Goal: Task Accomplishment & Management: Use online tool/utility

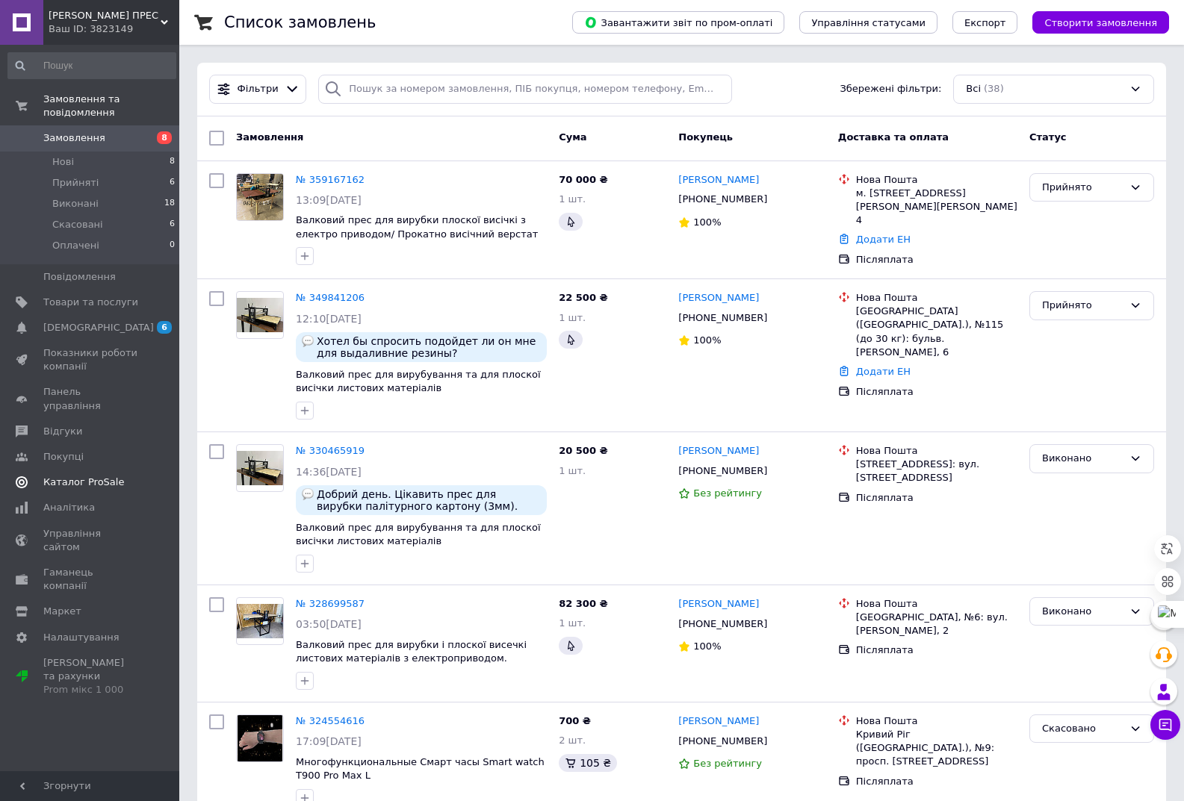
click at [109, 476] on span "Каталог ProSale" at bounding box center [83, 482] width 81 height 13
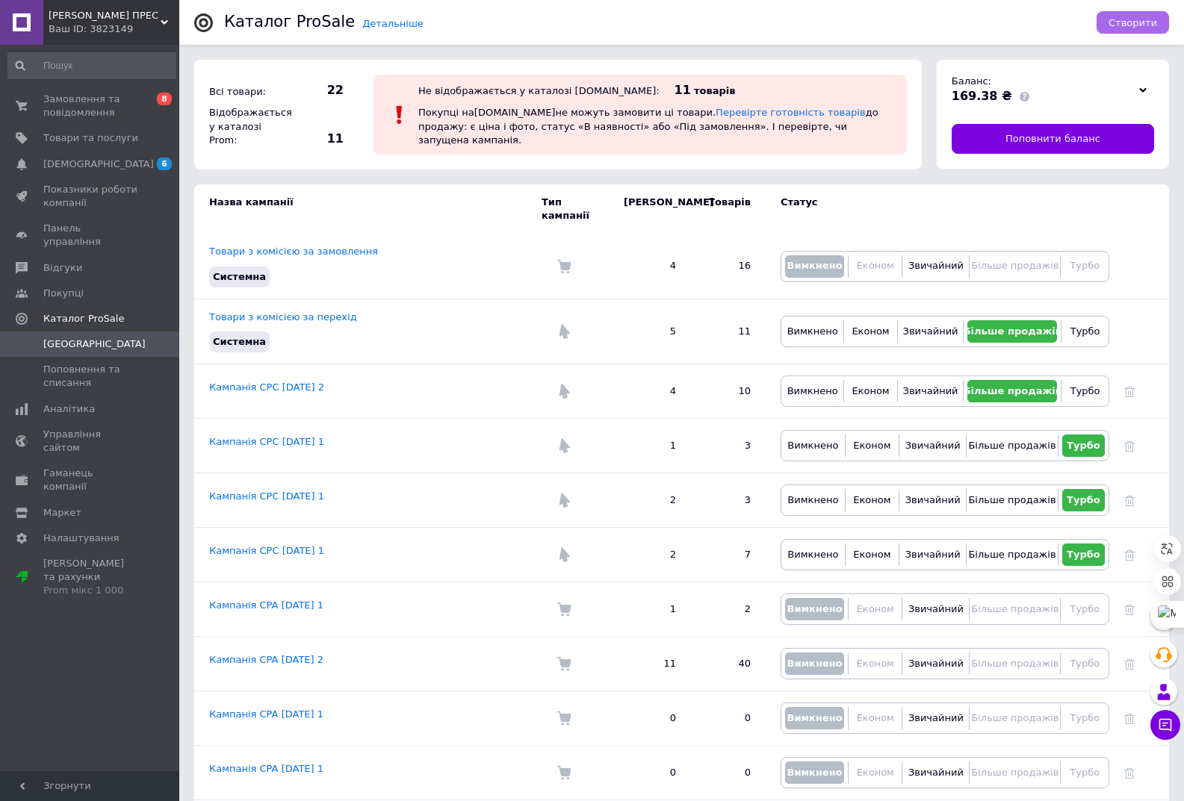
click at [1135, 27] on span "Створити" at bounding box center [1132, 22] width 49 height 11
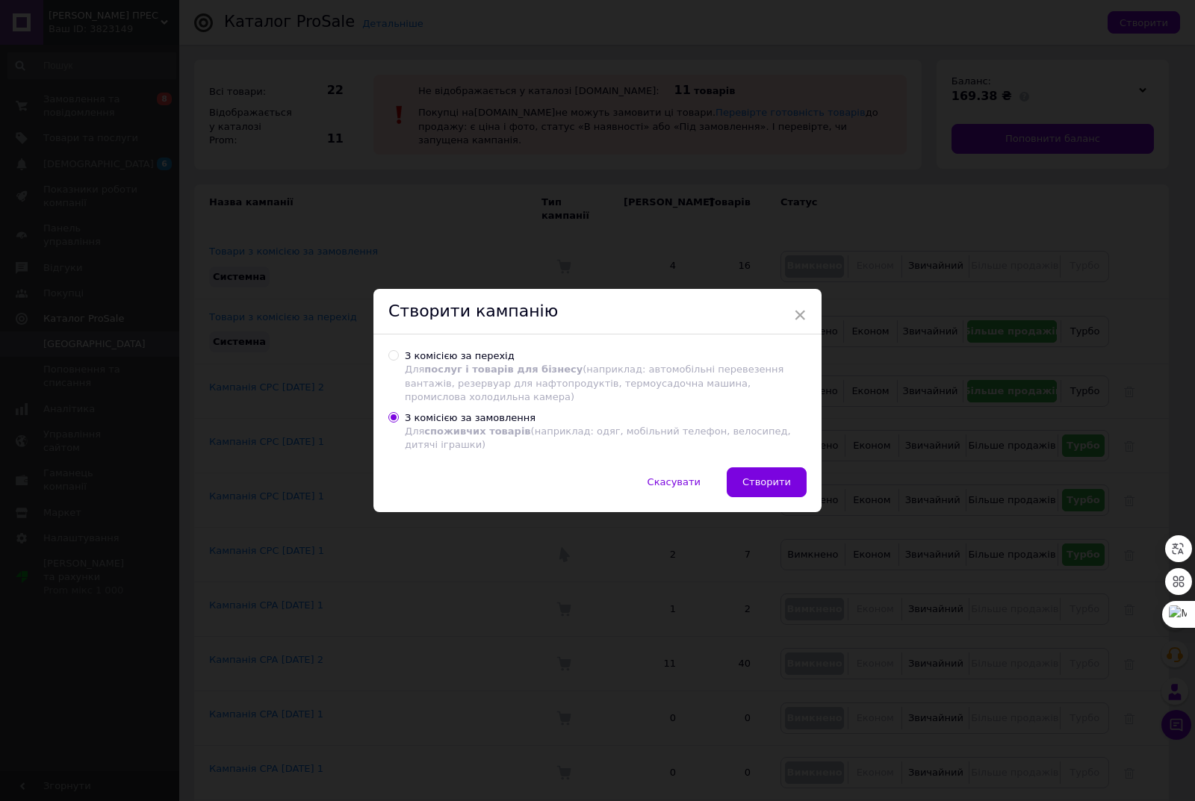
click at [392, 360] on input "З комісією за перехід Для послуг і товарів для бізнесу (наприклад: автомобільні…" at bounding box center [393, 355] width 10 height 10
radio input "true"
click at [756, 477] on span "Створити" at bounding box center [766, 482] width 49 height 11
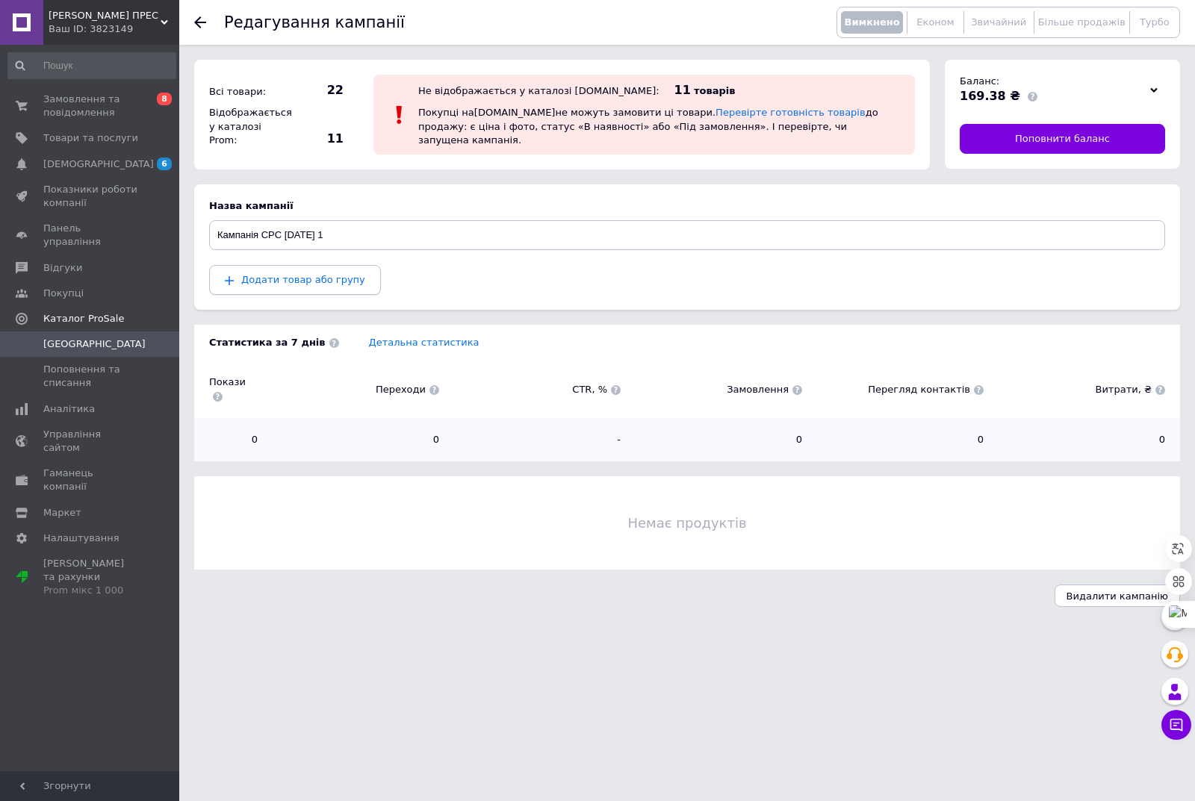
click at [280, 277] on span "Додати товар або групу" at bounding box center [303, 279] width 124 height 11
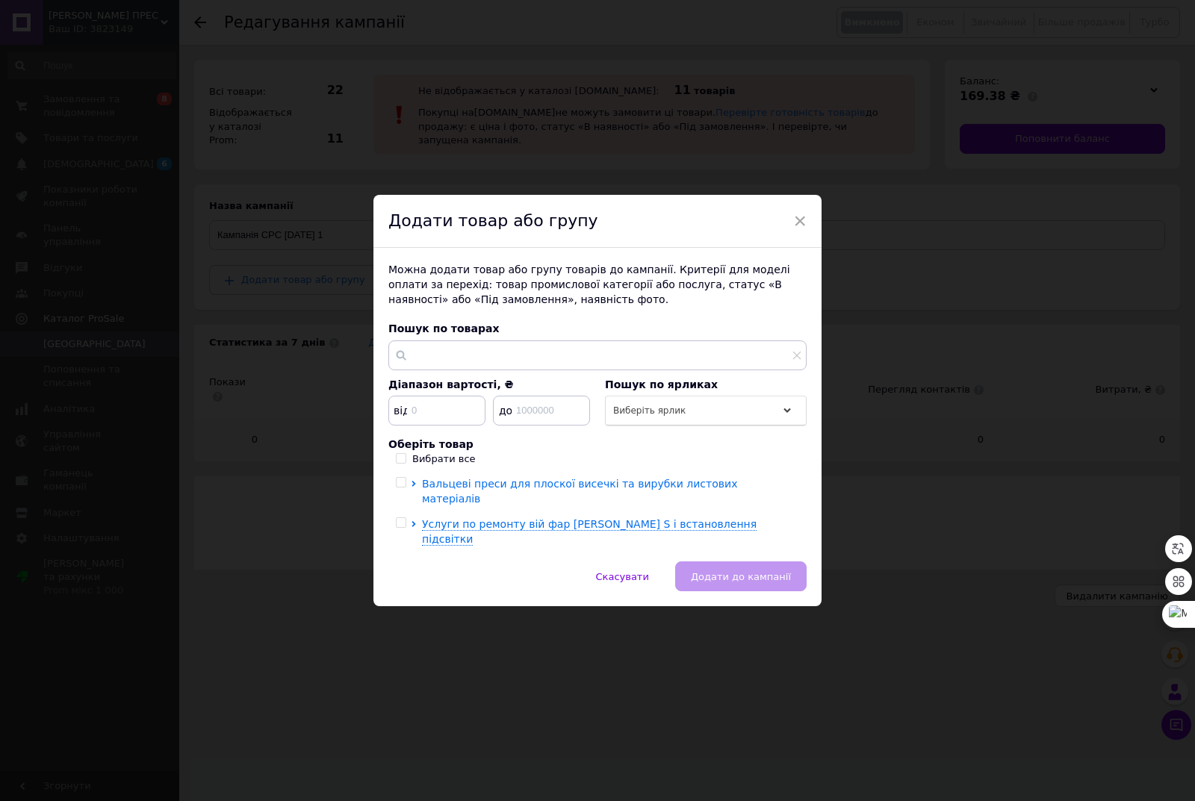
click at [622, 494] on span "Вальцеві преси для плоскої висечкі та вирубки листових матеріалів" at bounding box center [579, 491] width 315 height 27
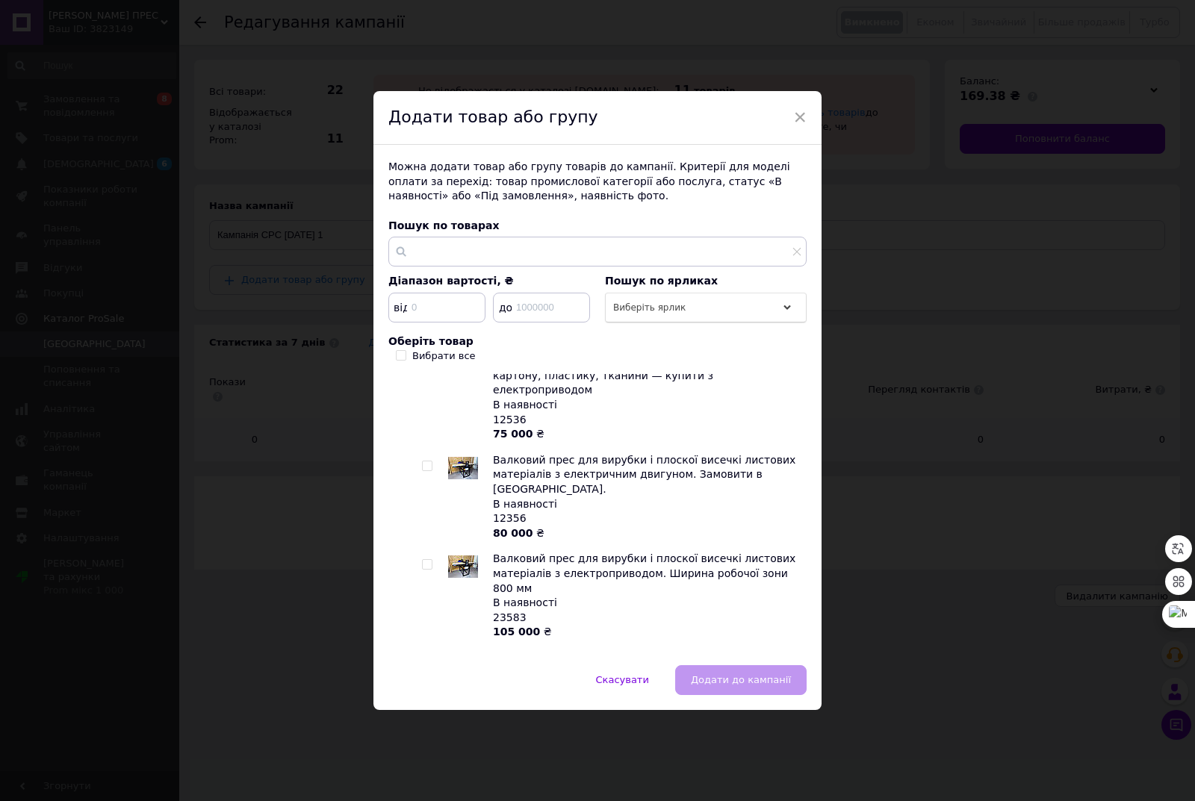
scroll to position [373, 0]
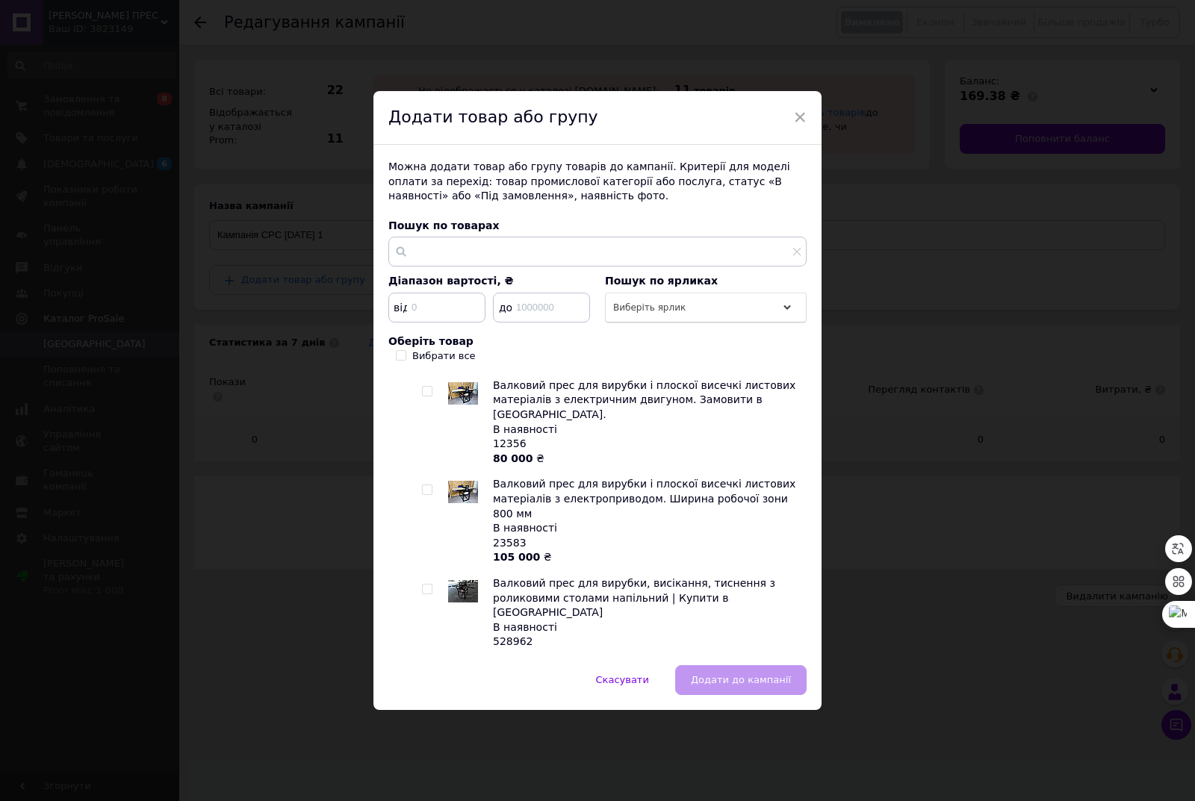
click at [513, 478] on span "Валковий прес для вирубки і плоскої висечкі листових матеріалів з електропривод…" at bounding box center [644, 498] width 303 height 41
checkbox input "true"
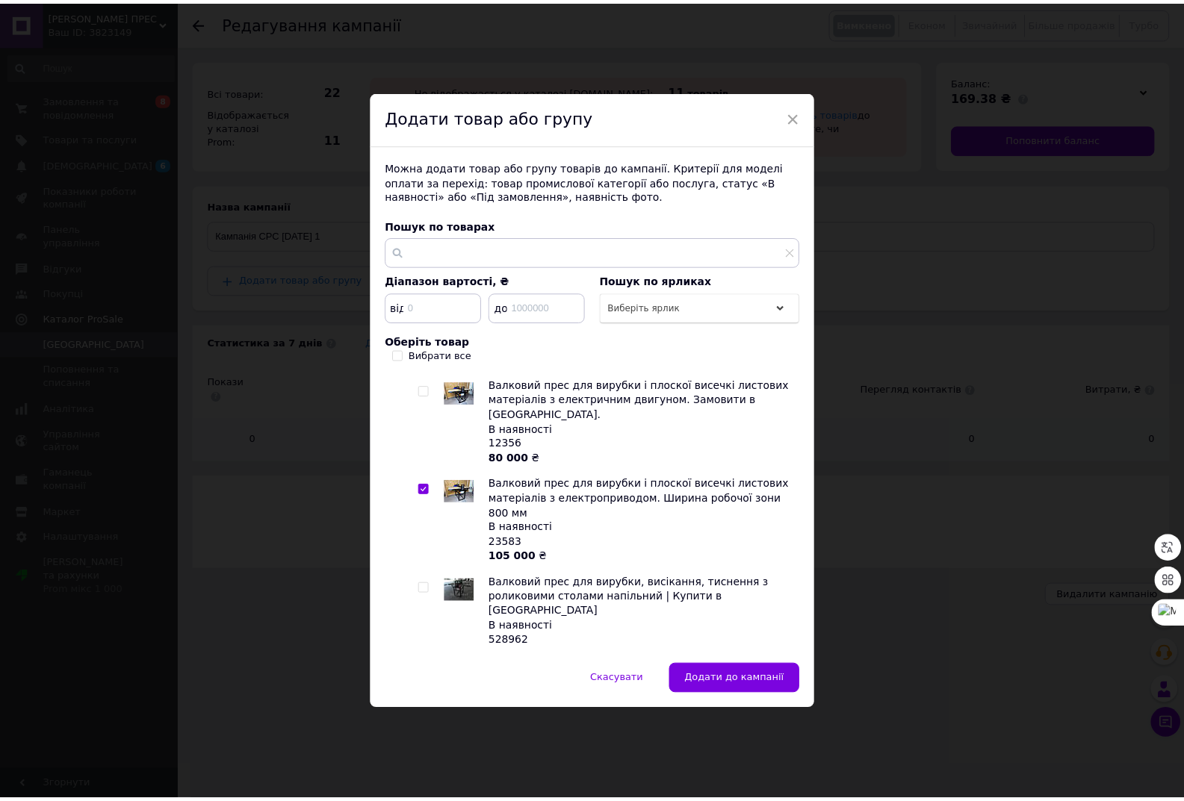
scroll to position [448, 0]
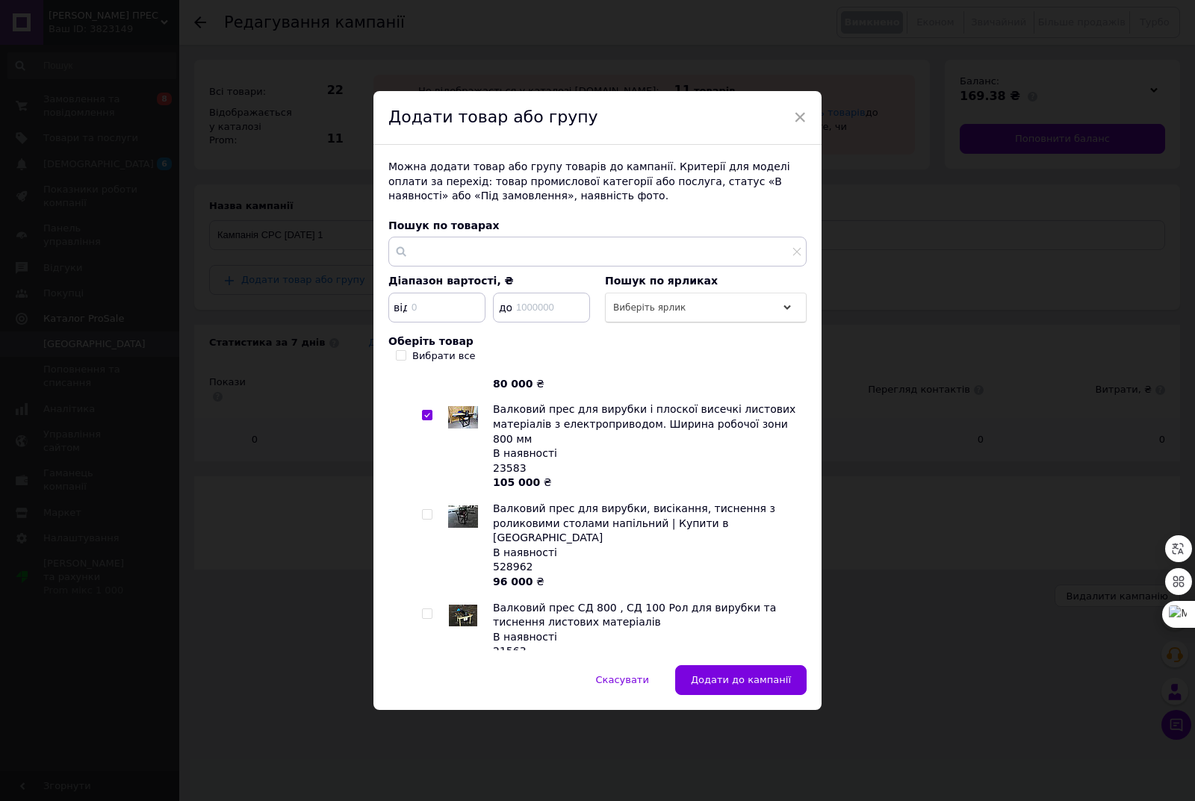
click at [424, 510] on input "checkbox" at bounding box center [427, 515] width 10 height 10
checkbox input "true"
click at [749, 676] on span "Додати до кампанії" at bounding box center [741, 679] width 100 height 11
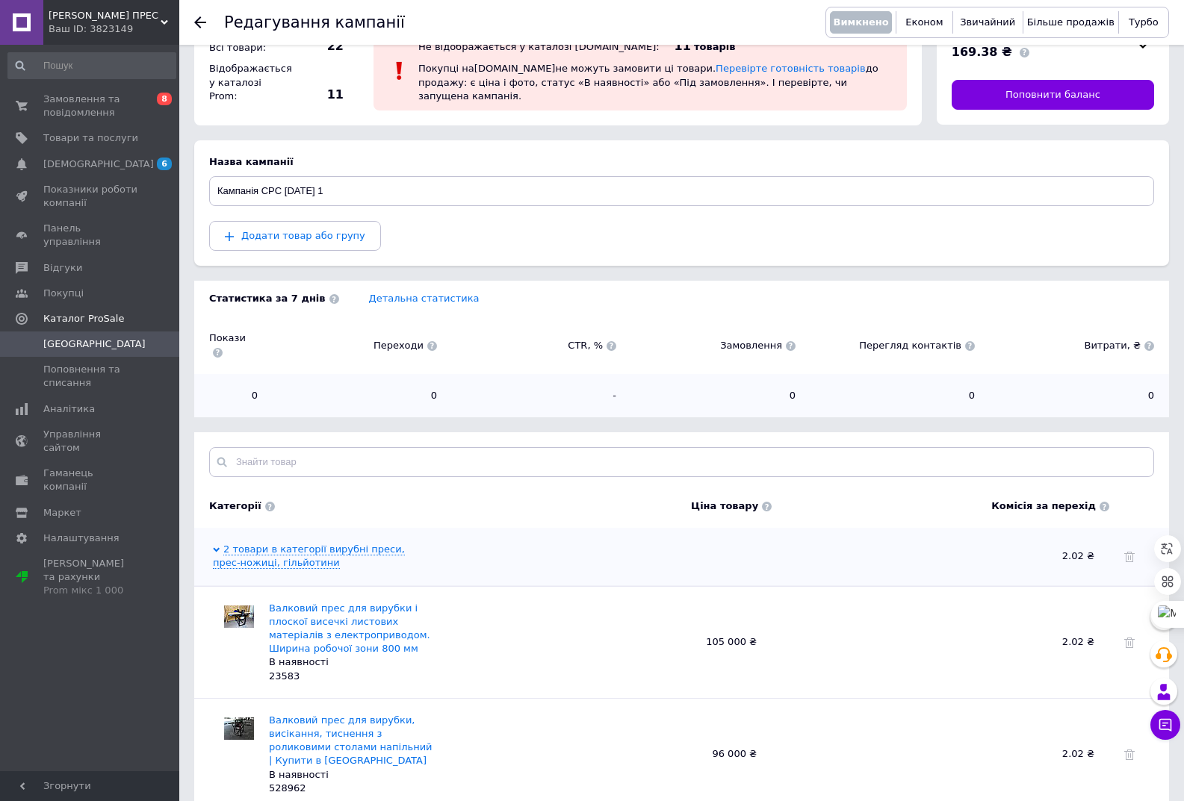
scroll to position [0, 0]
